Goal: Find specific page/section: Find specific page/section

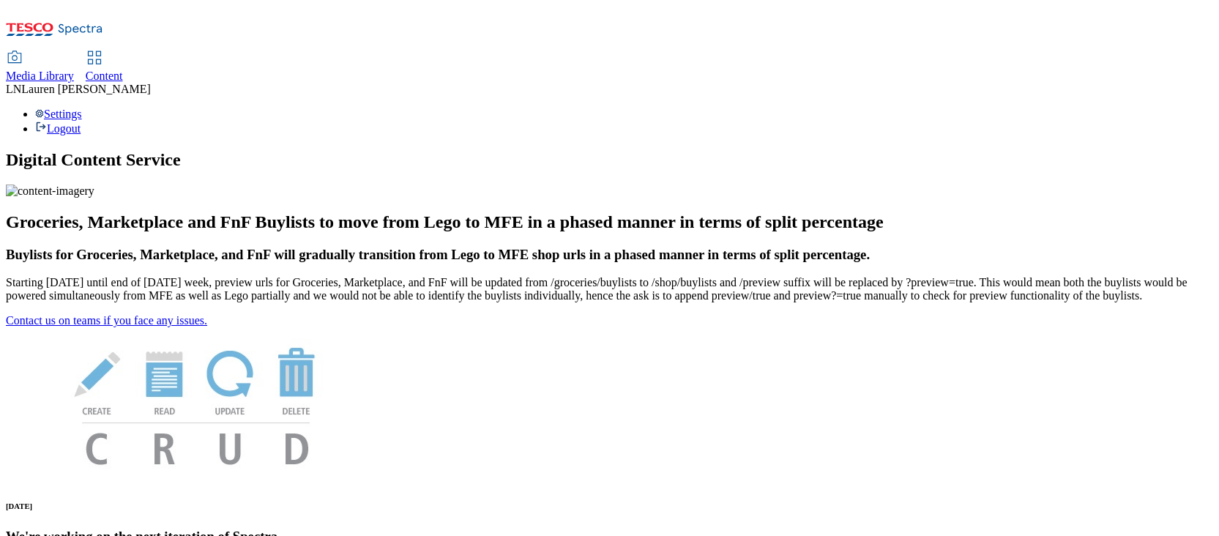
click at [123, 70] on span "Content" at bounding box center [104, 76] width 37 height 12
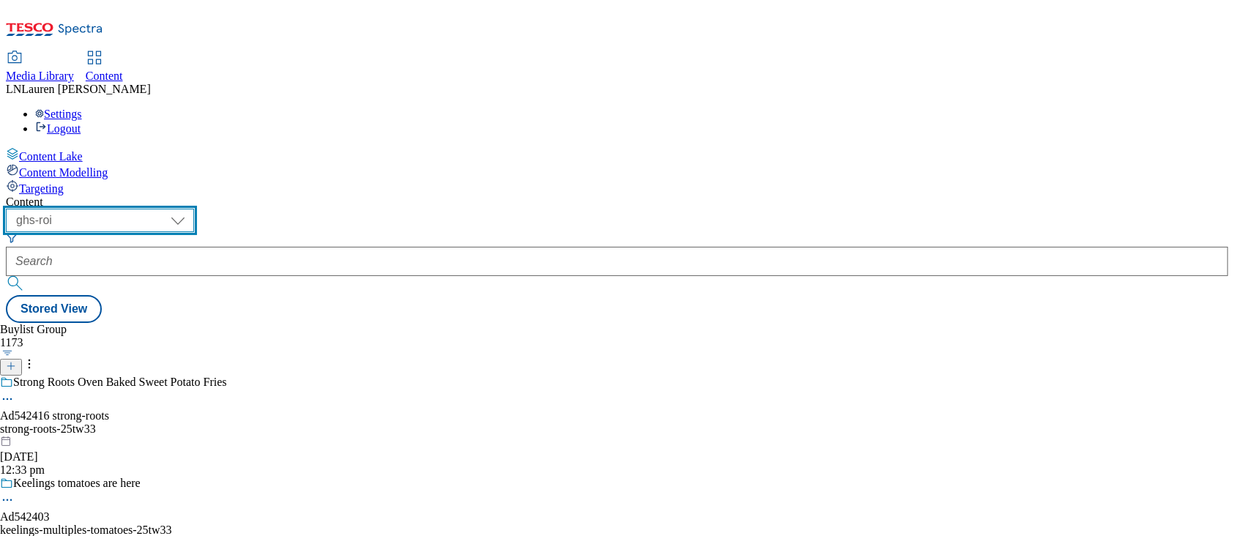
click at [194, 209] on select "ghs-roi ghs-uk" at bounding box center [100, 220] width 188 height 23
select select "ghs-[GEOGRAPHIC_DATA]"
click at [190, 209] on select "ghs-roi ghs-uk" at bounding box center [100, 220] width 188 height 23
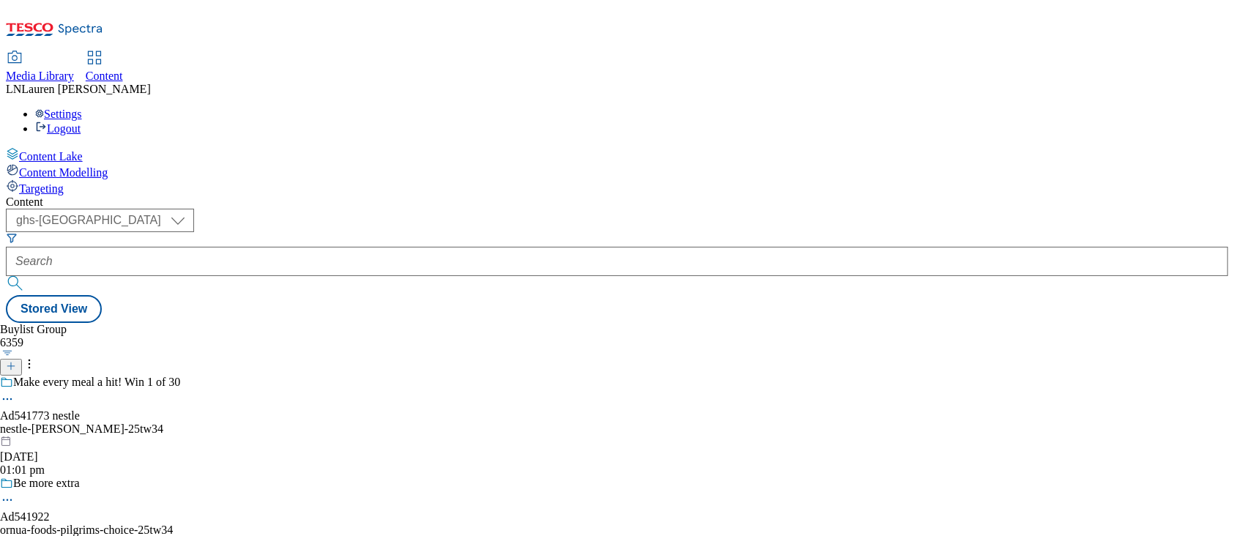
click at [346, 232] on form at bounding box center [617, 263] width 1222 height 63
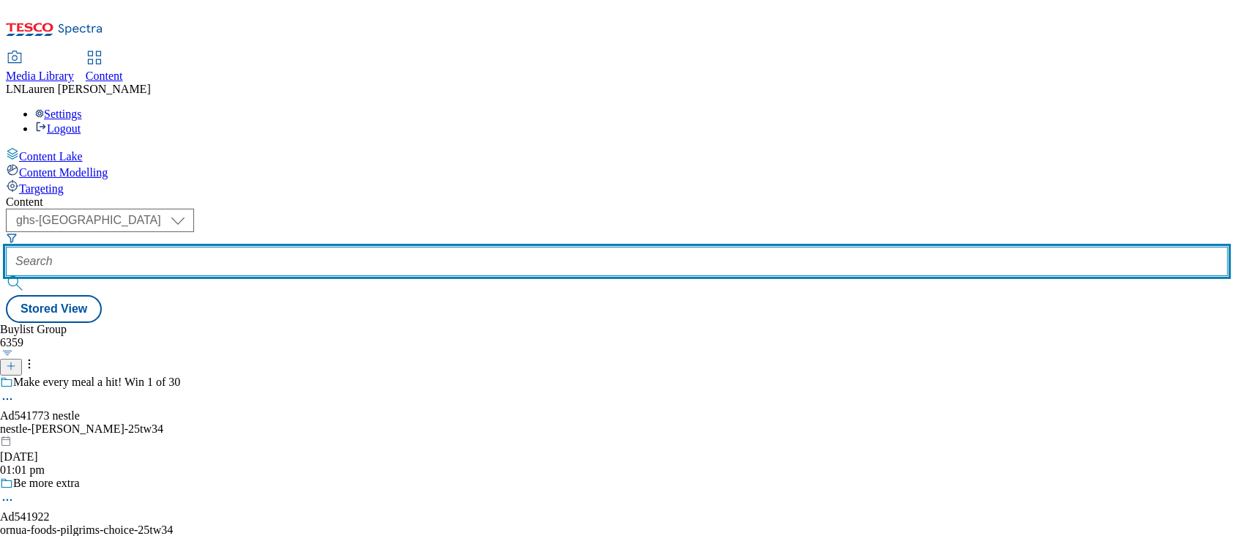
click at [343, 247] on input "text" at bounding box center [617, 261] width 1222 height 29
paste input "541920"
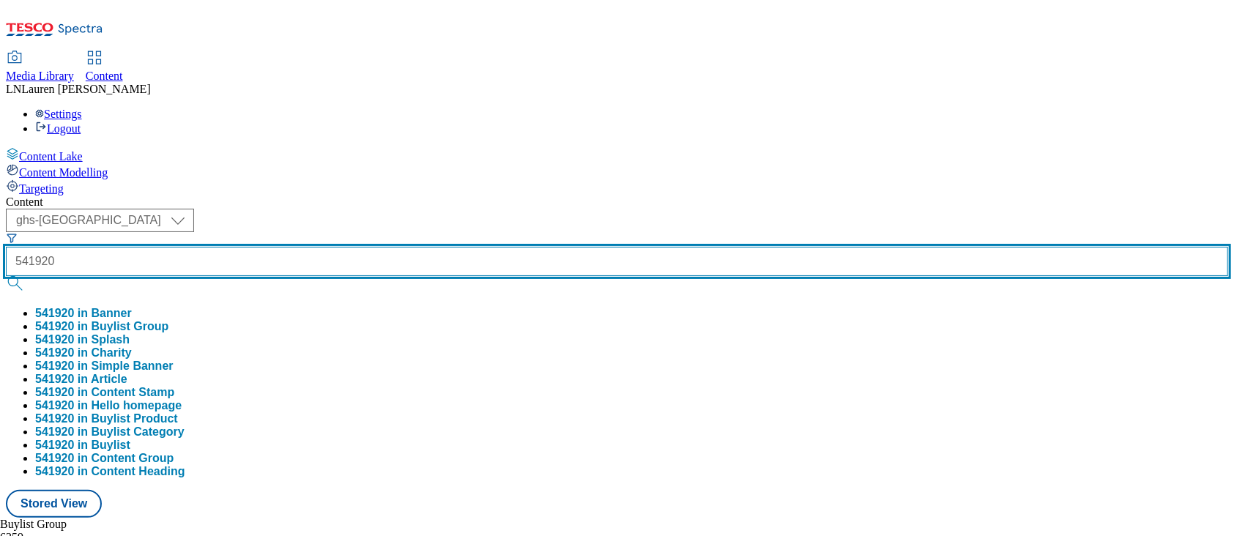
type input "541920"
click at [6, 276] on button "submit" at bounding box center [16, 283] width 21 height 15
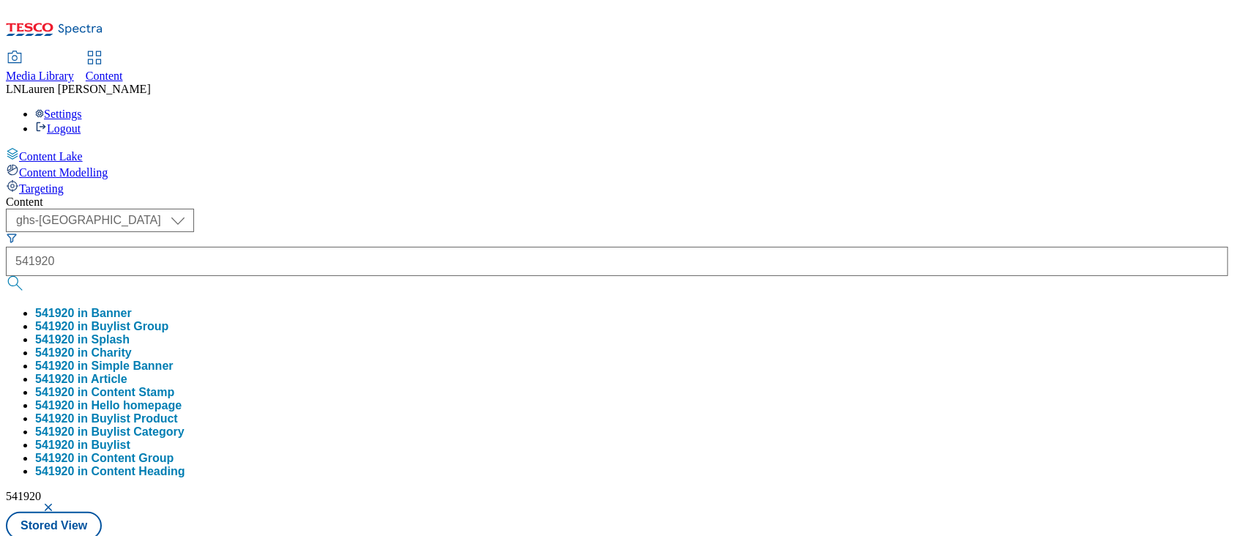
click at [633, 52] on div "Media Library Content LN Lauren Nader Settings Logout" at bounding box center [617, 93] width 1222 height 83
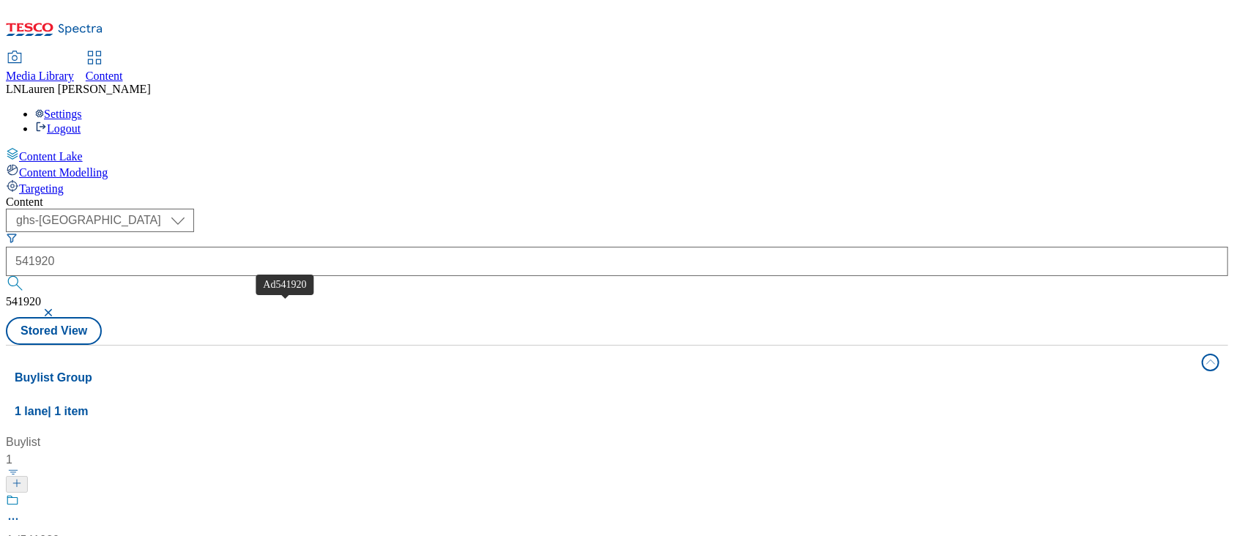
click at [59, 532] on span "Ad541920" at bounding box center [32, 541] width 53 height 18
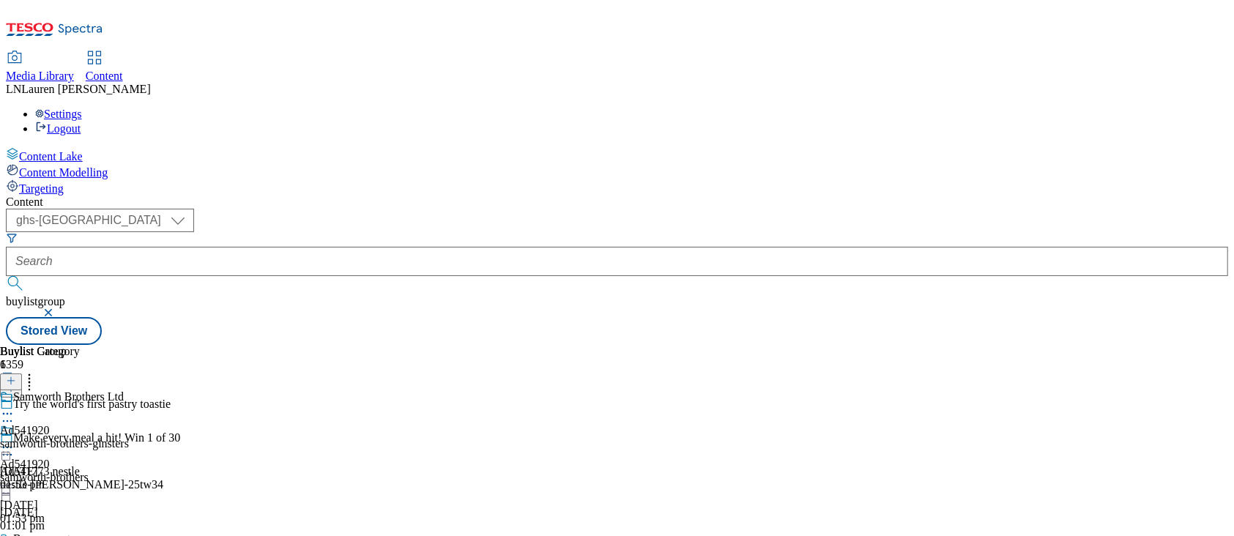
click at [129, 390] on div "Samworth Brothers Ltd Ad541920 samworth-brothers-ginsters 18 Sept 2025 01:53 pm" at bounding box center [64, 440] width 129 height 101
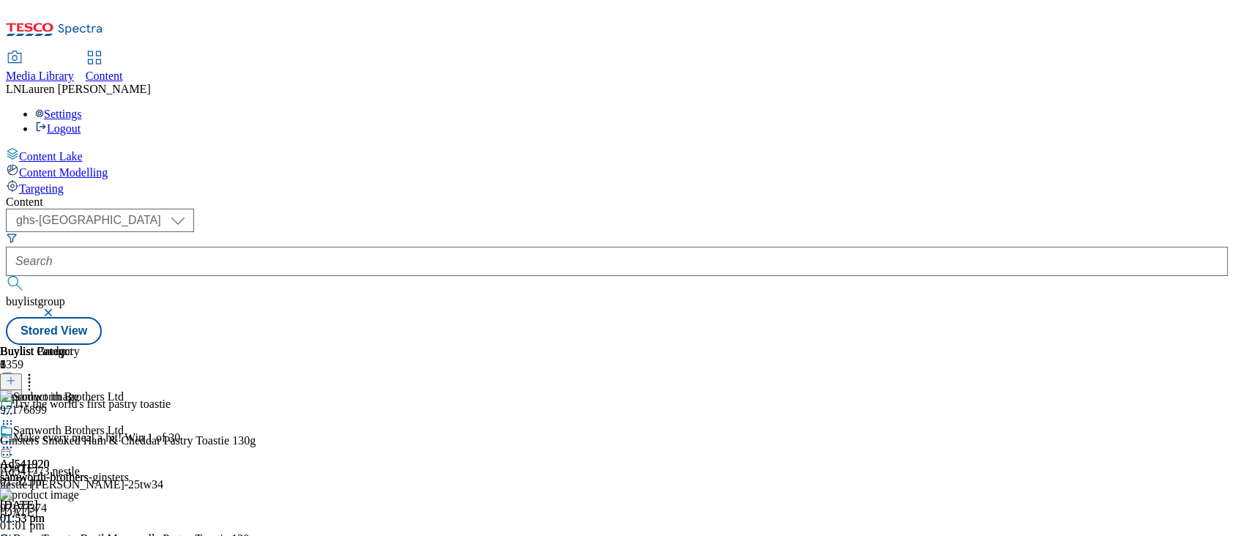
click at [150, 83] on span "Lauren Nader" at bounding box center [85, 89] width 129 height 12
click at [1200, 108] on div "Settings Logout" at bounding box center [617, 122] width 1222 height 28
click at [1205, 108] on div "Settings Logout" at bounding box center [617, 122] width 1222 height 28
click at [81, 122] on link "Logout" at bounding box center [57, 128] width 45 height 12
select select "ghs-[GEOGRAPHIC_DATA]"
